Goal: Task Accomplishment & Management: Use online tool/utility

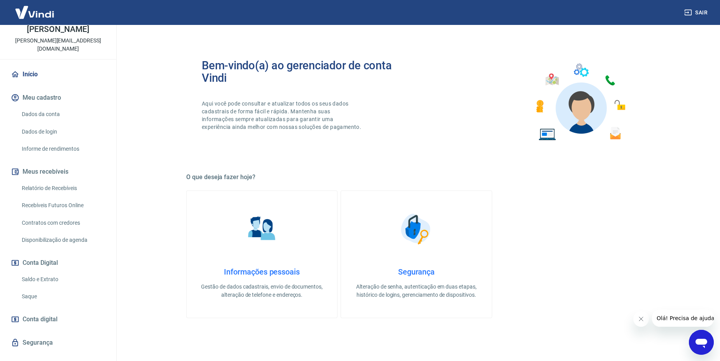
scroll to position [46, 0]
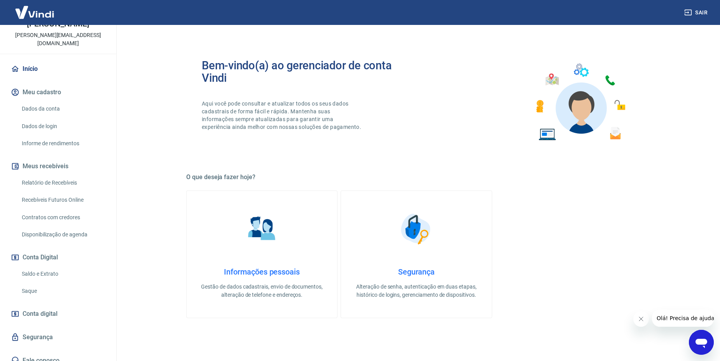
click at [44, 175] on link "Relatório de Recebíveis" at bounding box center [63, 183] width 88 height 16
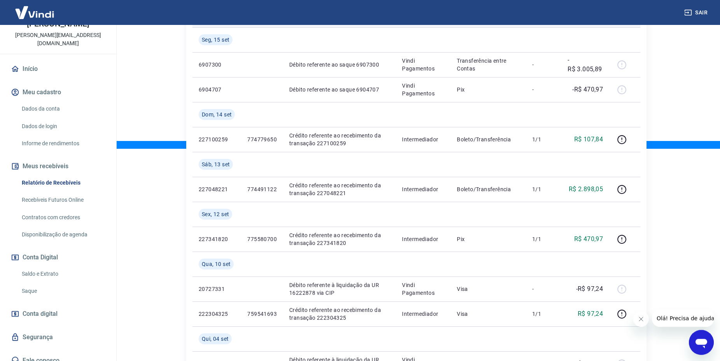
scroll to position [238, 0]
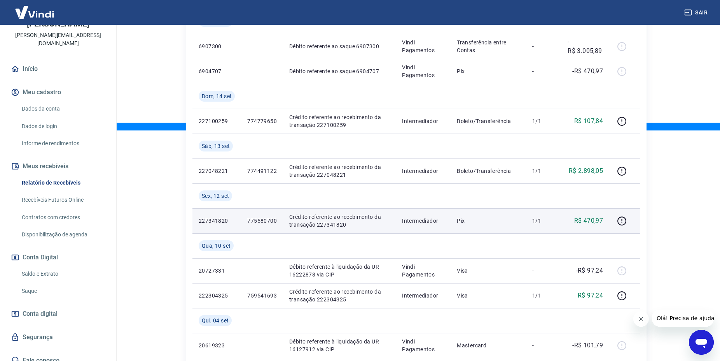
click at [257, 221] on p "775580700" at bounding box center [262, 221] width 30 height 8
copy p "775580700"
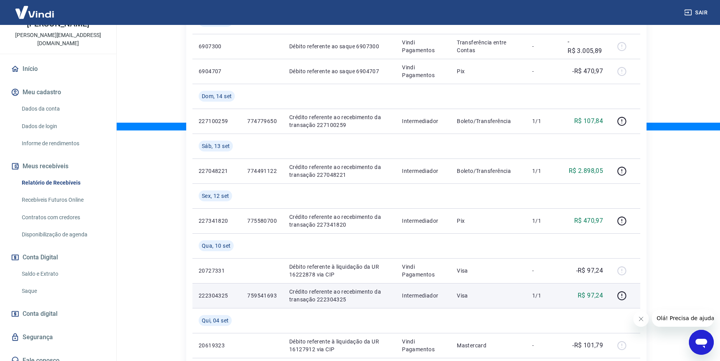
click at [265, 295] on p "759541693" at bounding box center [262, 295] width 30 height 8
copy p "759541693"
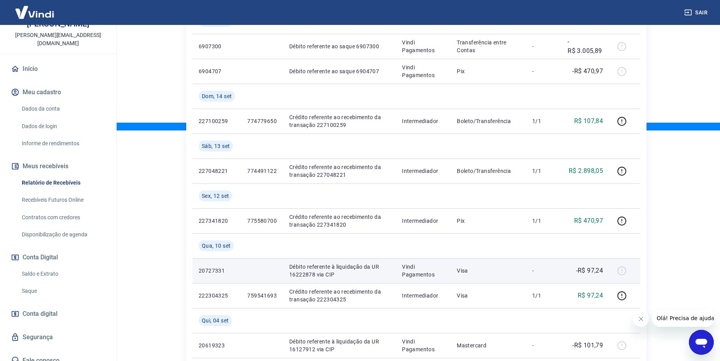
click at [282, 275] on td at bounding box center [262, 270] width 42 height 25
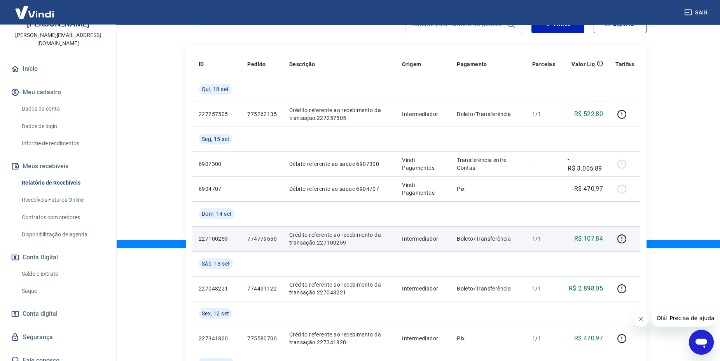
scroll to position [119, 0]
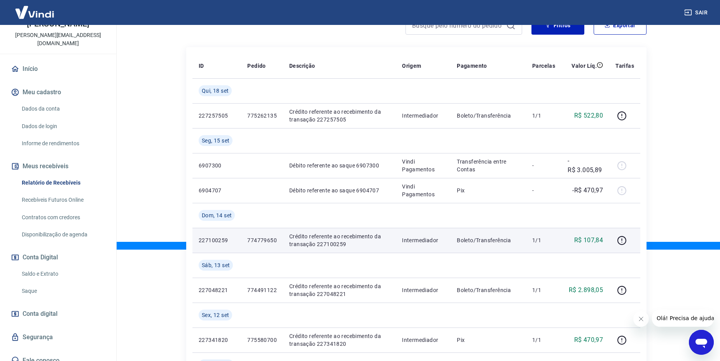
click at [263, 240] on p "774779650" at bounding box center [262, 240] width 30 height 8
copy p "774779650"
